Goal: Information Seeking & Learning: Learn about a topic

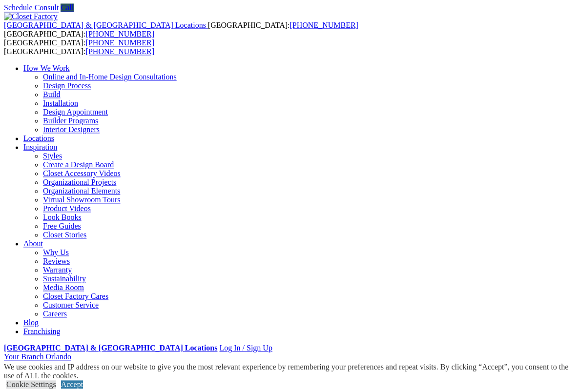
scroll to position [33, 0]
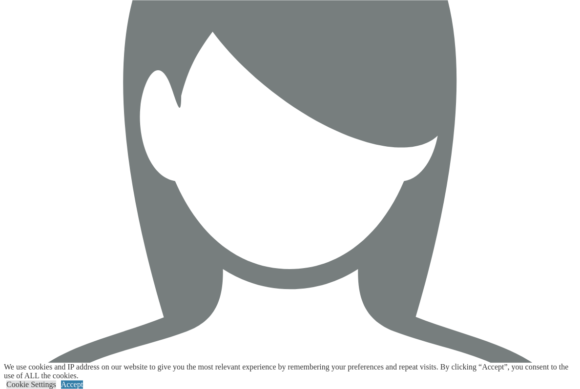
scroll to position [1696, 0]
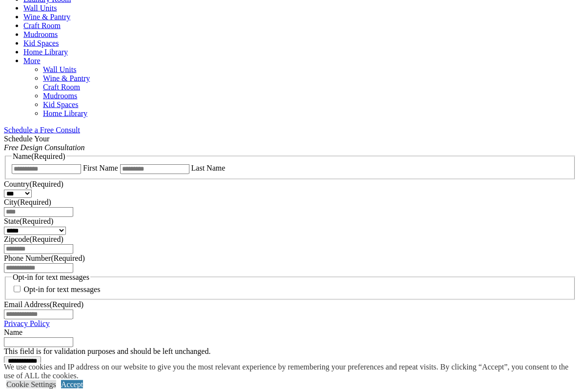
scroll to position [530, 0]
click at [80, 126] on link "Schedule a Free Consult" at bounding box center [42, 130] width 76 height 8
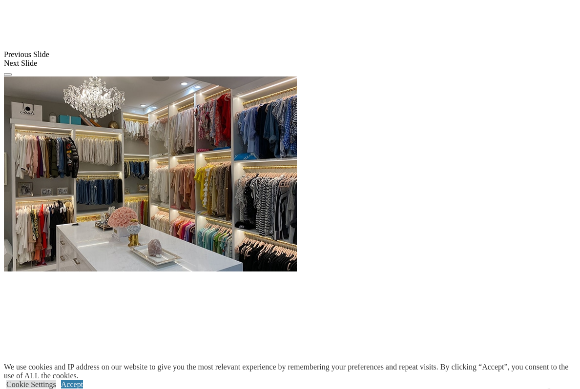
scroll to position [906, 0]
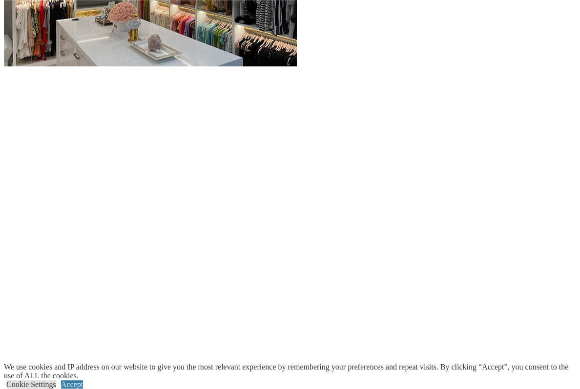
scroll to position [1111, 0]
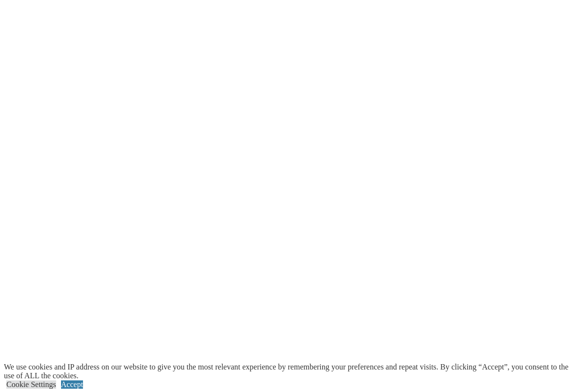
scroll to position [1319, 0]
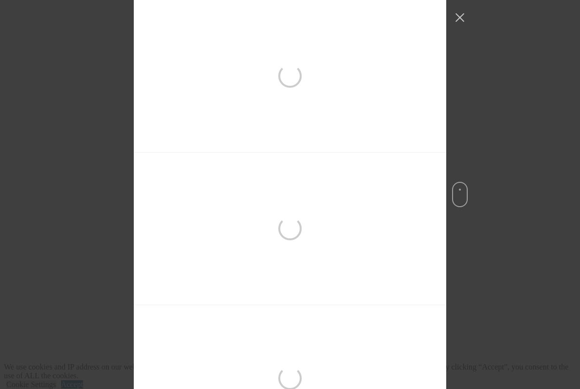
scroll to position [972, 0]
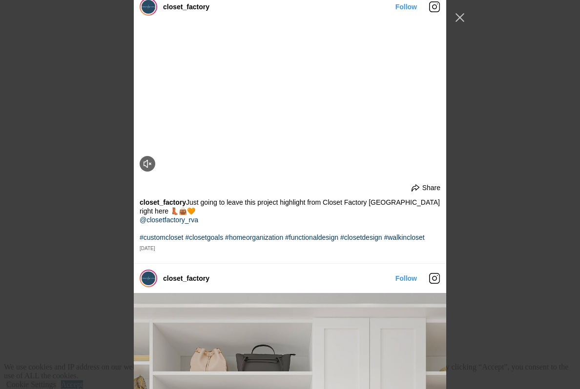
click at [462, 17] on button "Close Instagram Feed Popup" at bounding box center [460, 18] width 16 height 16
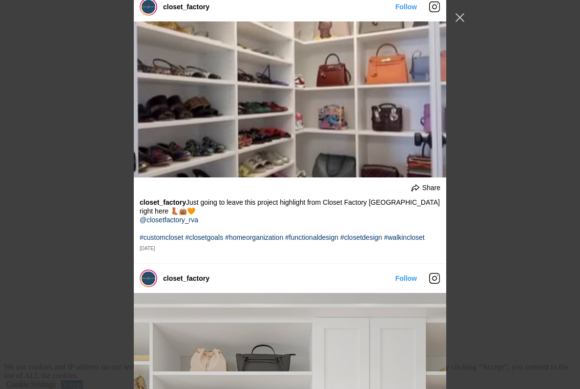
scroll to position [1652, 0]
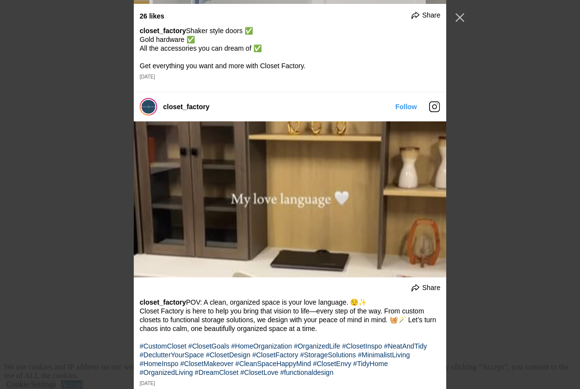
click at [466, 17] on button "Close Instagram Feed Popup" at bounding box center [460, 18] width 16 height 16
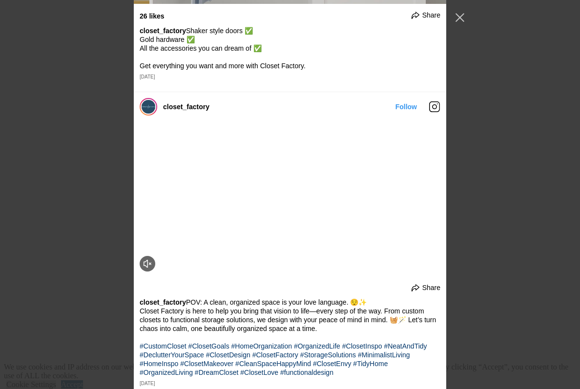
scroll to position [2159, 0]
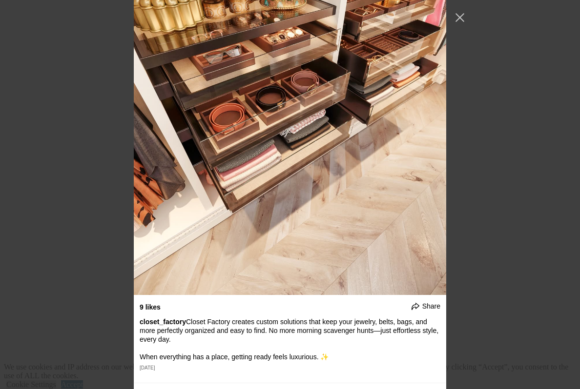
click at [457, 20] on button "Close Instagram Feed Popup" at bounding box center [460, 18] width 16 height 16
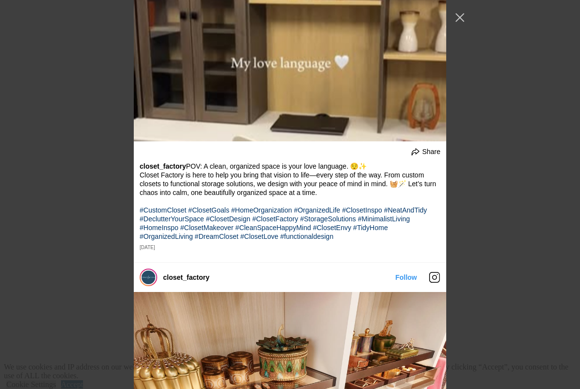
scroll to position [657, 0]
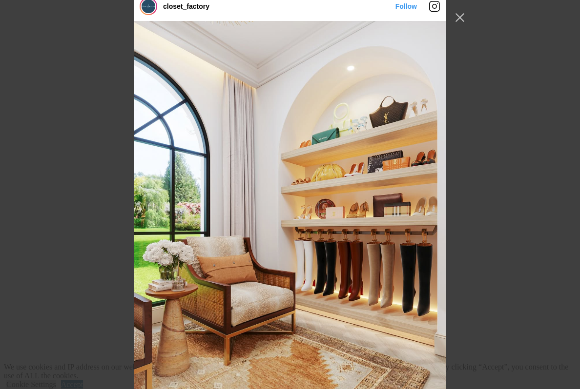
click at [465, 19] on button "Close Instagram Feed Popup" at bounding box center [460, 18] width 16 height 16
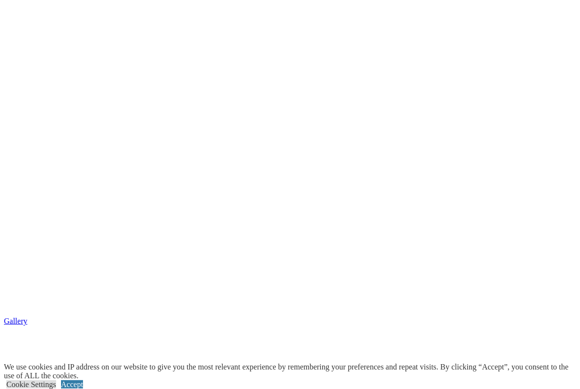
scroll to position [1436, 0]
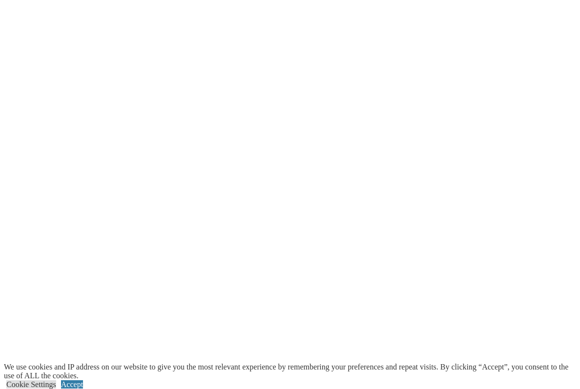
scroll to position [0, 0]
click at [83, 381] on link "Accept" at bounding box center [72, 385] width 22 height 8
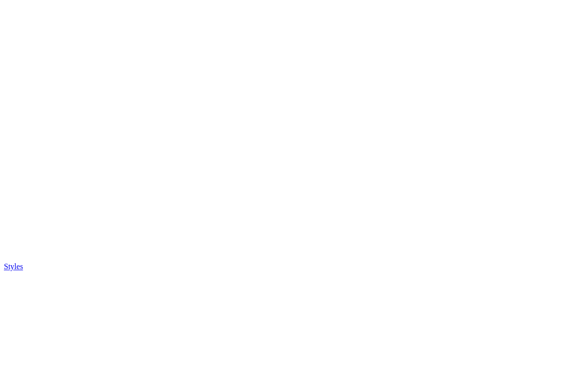
scroll to position [2056, 0]
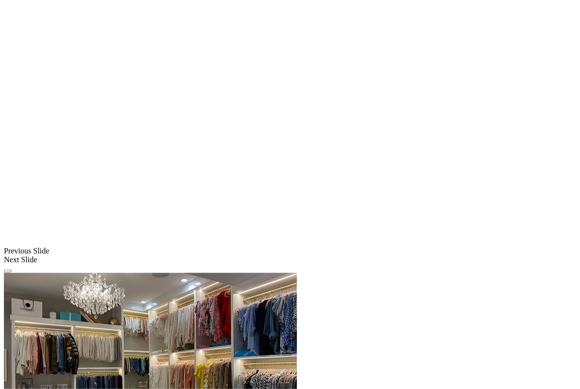
scroll to position [736, 0]
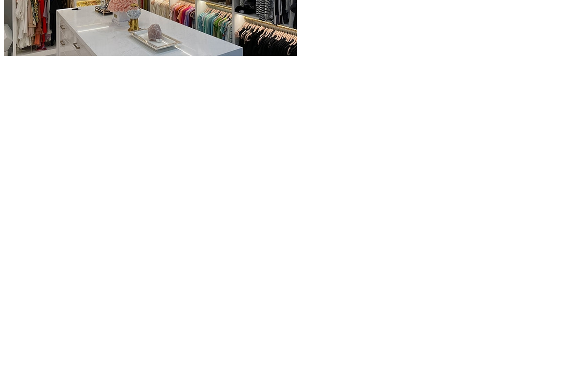
scroll to position [1148, 0]
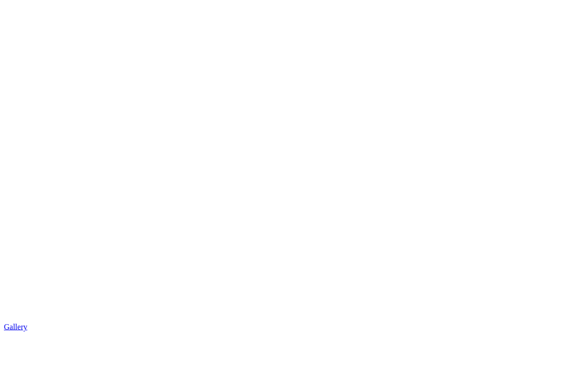
scroll to position [1458, 0]
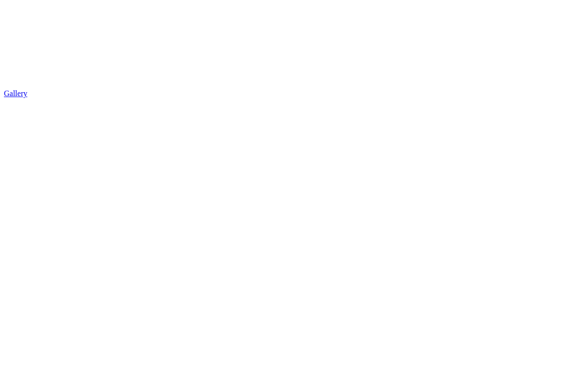
scroll to position [1691, 0]
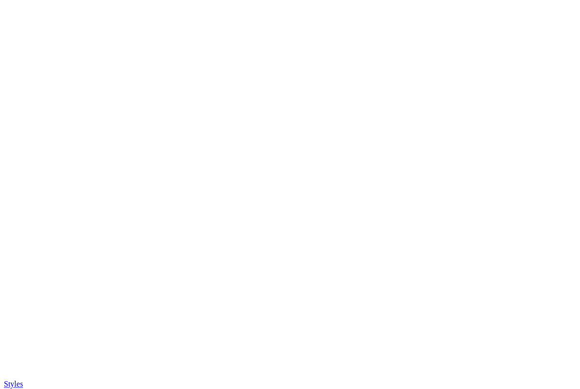
scroll to position [1982, 0]
